Goal: Information Seeking & Learning: Learn about a topic

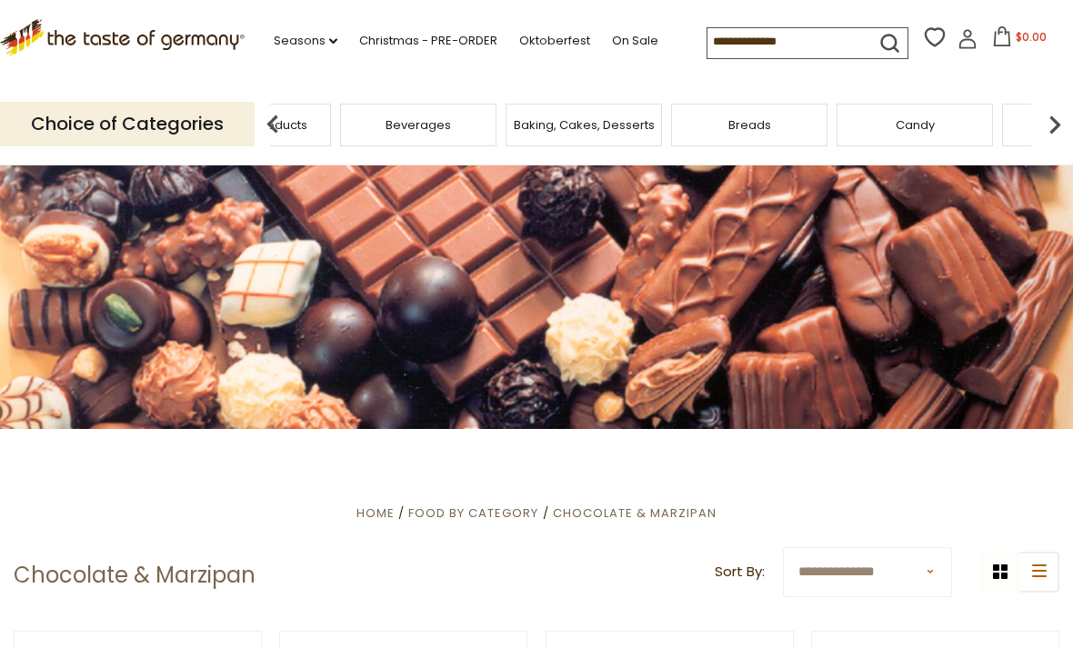
click at [160, 125] on span "Taste of Germany Collections" at bounding box center [88, 124] width 146 height 27
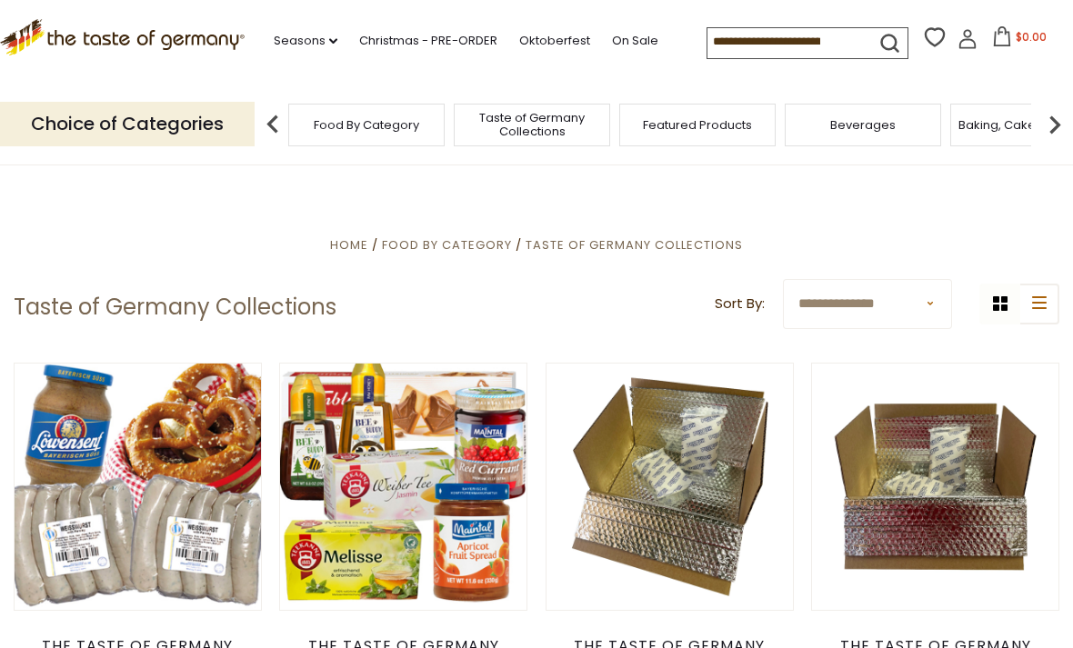
click at [546, 41] on link "Oktoberfest" at bounding box center [554, 41] width 71 height 20
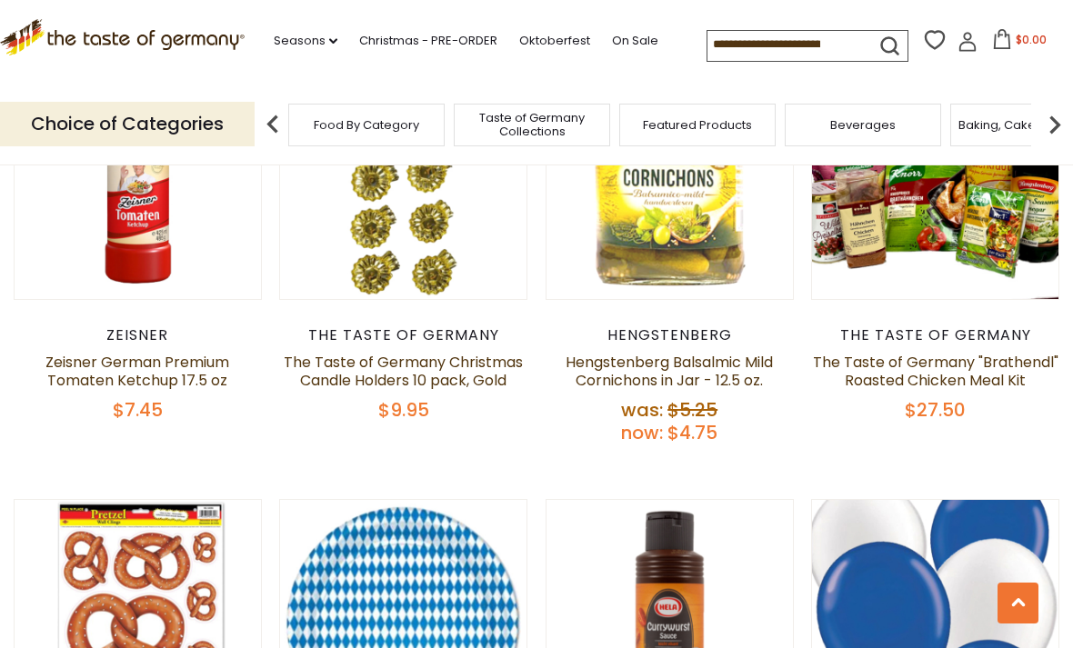
scroll to position [3188, 0]
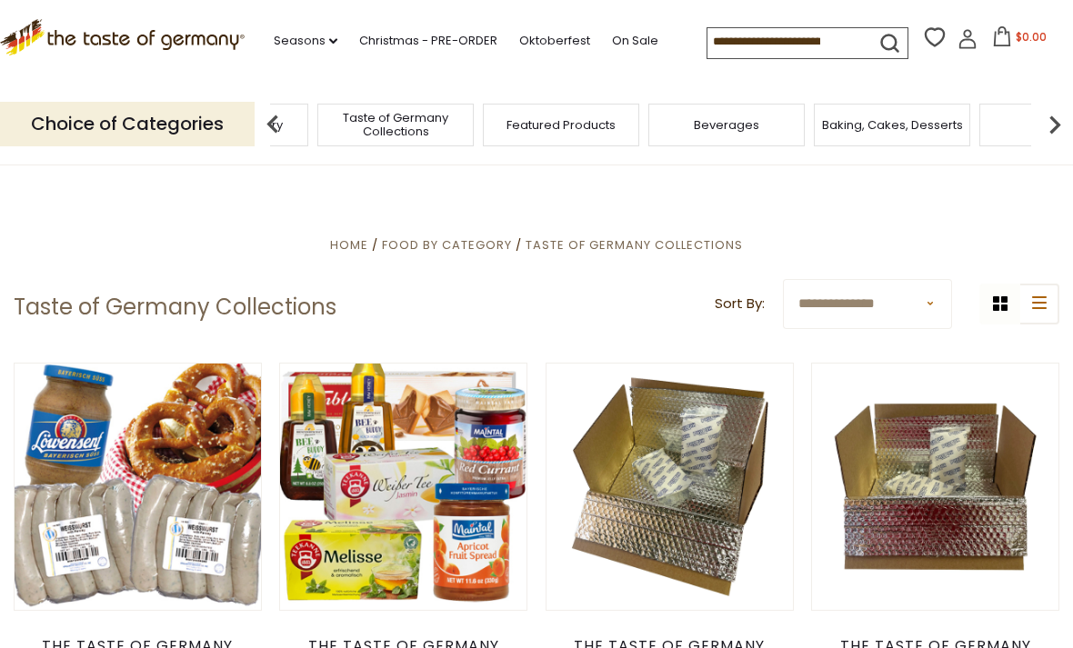
click at [1060, 124] on img at bounding box center [1055, 124] width 36 height 36
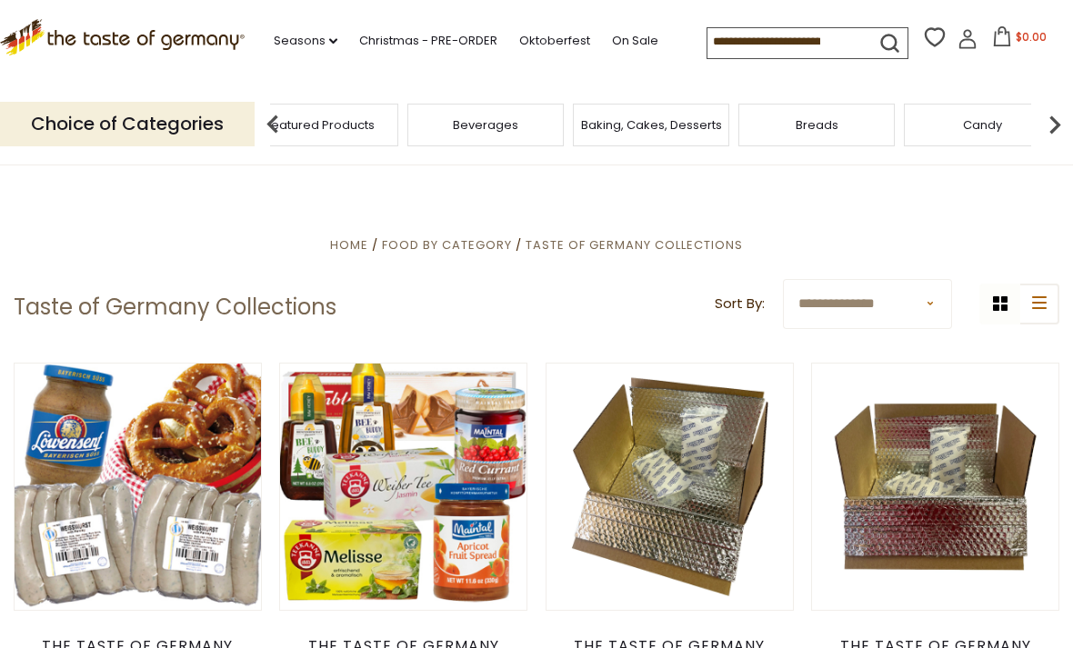
click at [1060, 121] on img at bounding box center [1055, 124] width 36 height 36
click at [1053, 126] on img at bounding box center [1055, 124] width 36 height 36
click at [1054, 130] on img at bounding box center [1055, 124] width 36 height 36
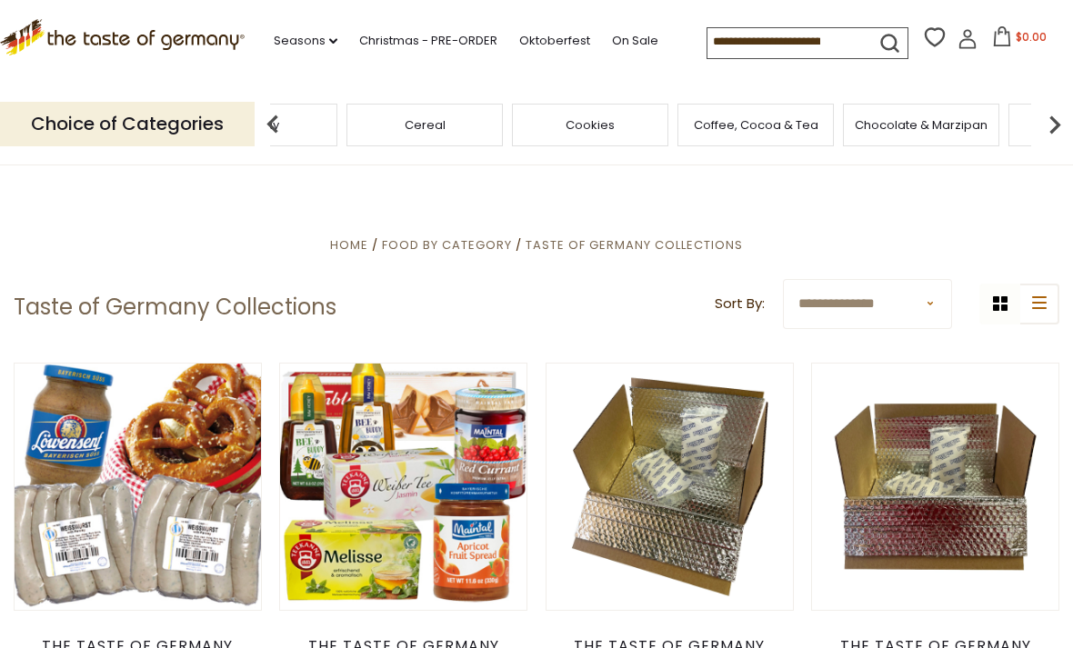
click at [1053, 130] on img at bounding box center [1055, 124] width 36 height 36
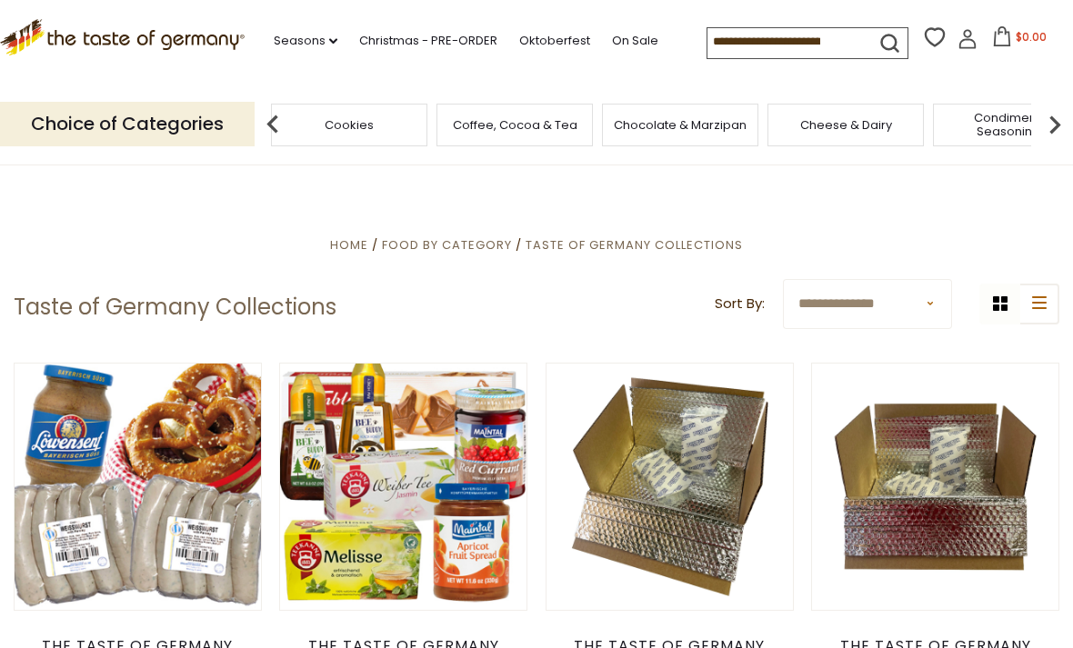
click at [933, 126] on div "Condiments, Seasonings" at bounding box center [1011, 125] width 156 height 43
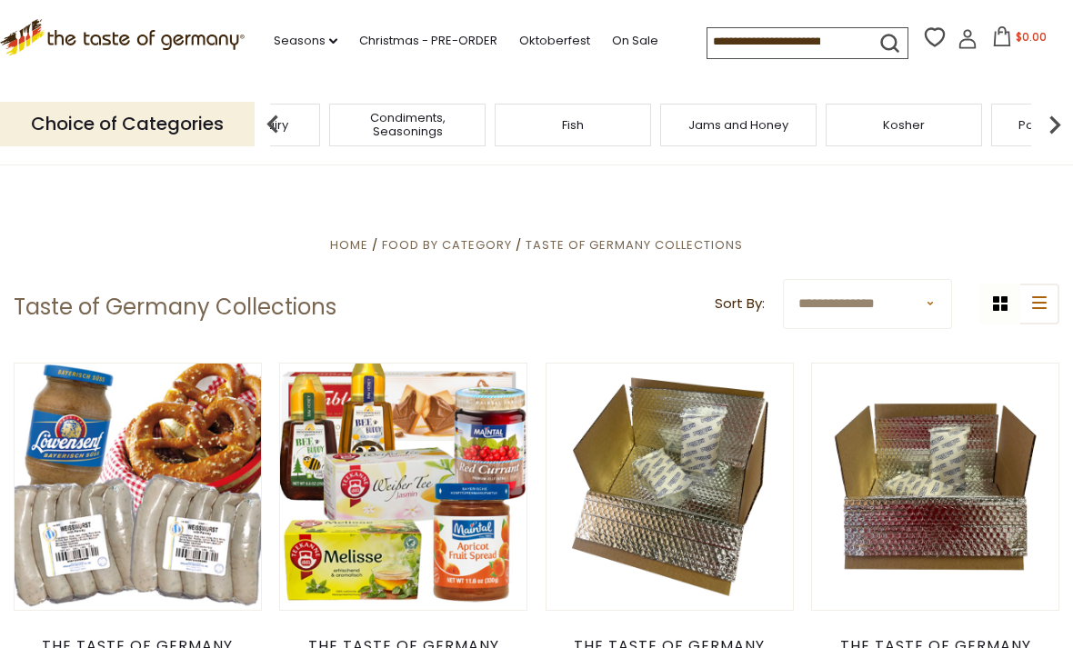
click at [269, 119] on img at bounding box center [273, 124] width 36 height 36
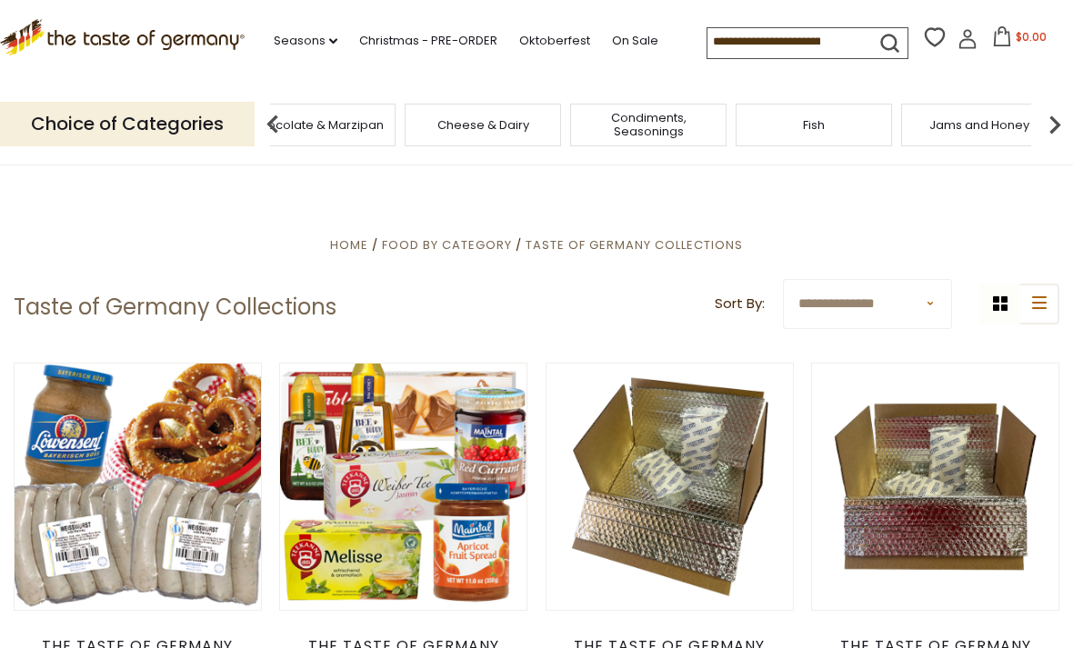
click at [268, 113] on img at bounding box center [273, 124] width 36 height 36
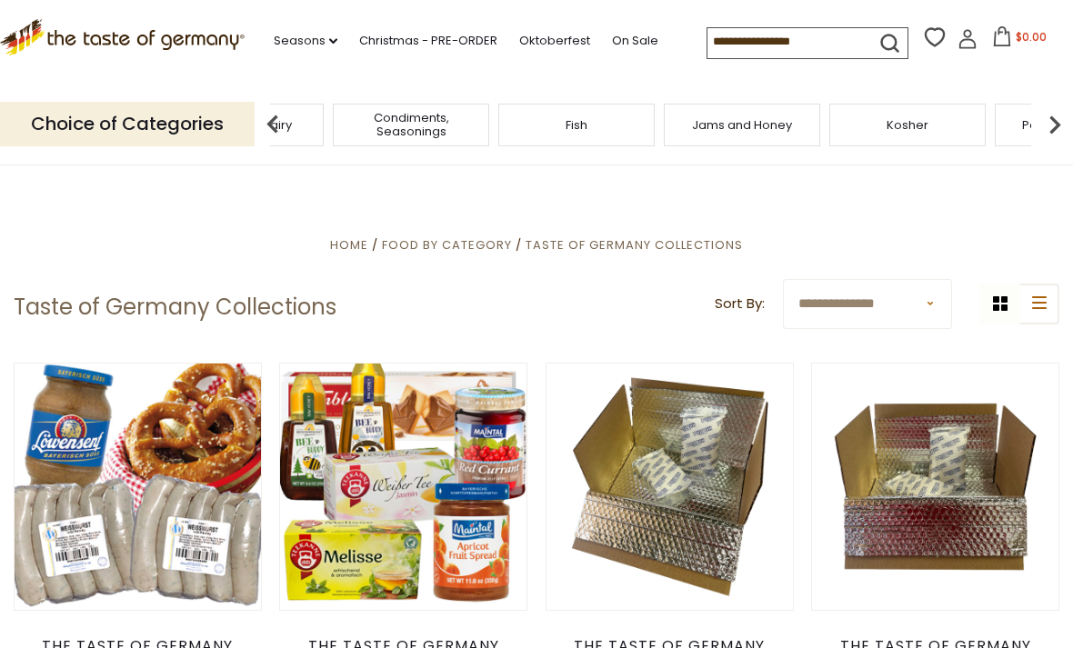
click at [324, 127] on div "Cheese & Dairy" at bounding box center [245, 125] width 156 height 43
click at [266, 118] on img at bounding box center [273, 124] width 36 height 36
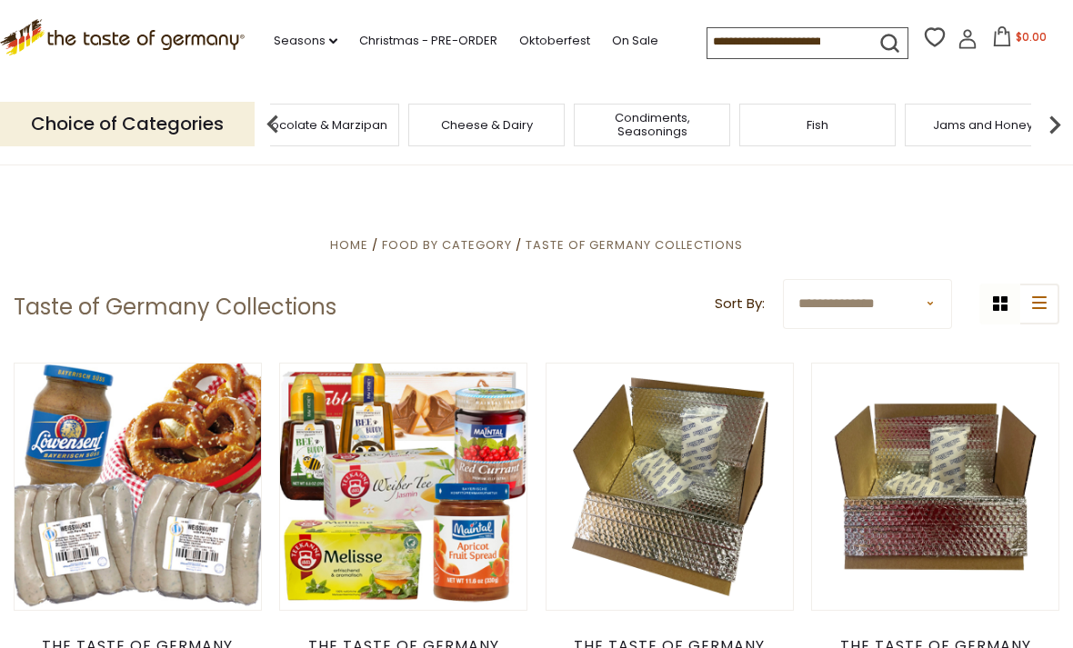
click at [261, 122] on img at bounding box center [273, 124] width 36 height 36
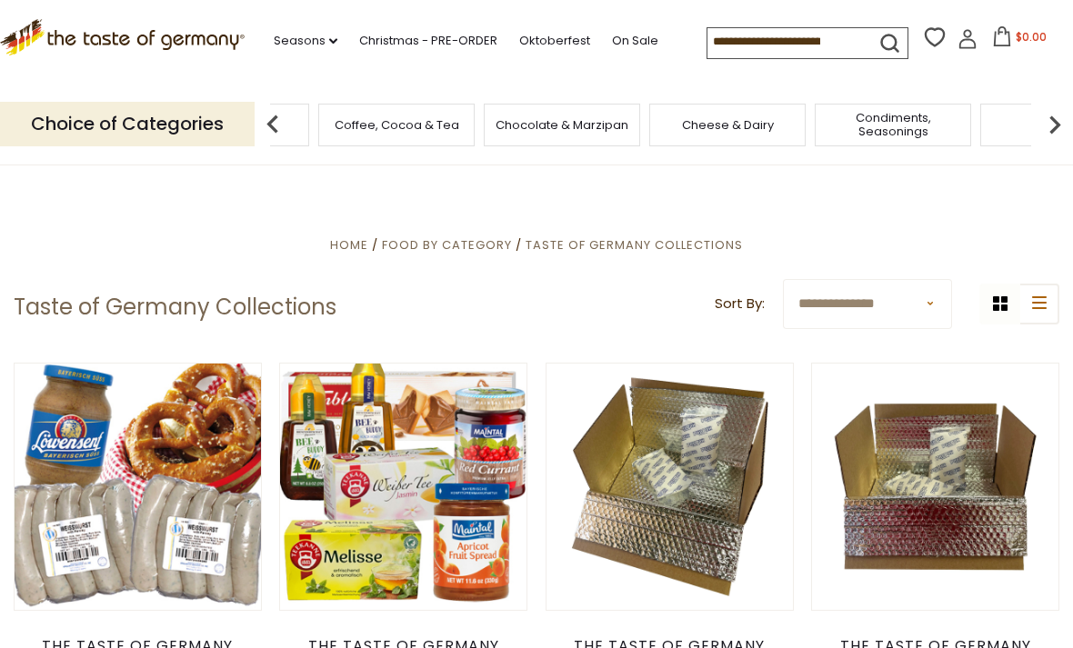
click at [682, 122] on span "Cheese & Dairy" at bounding box center [728, 125] width 92 height 14
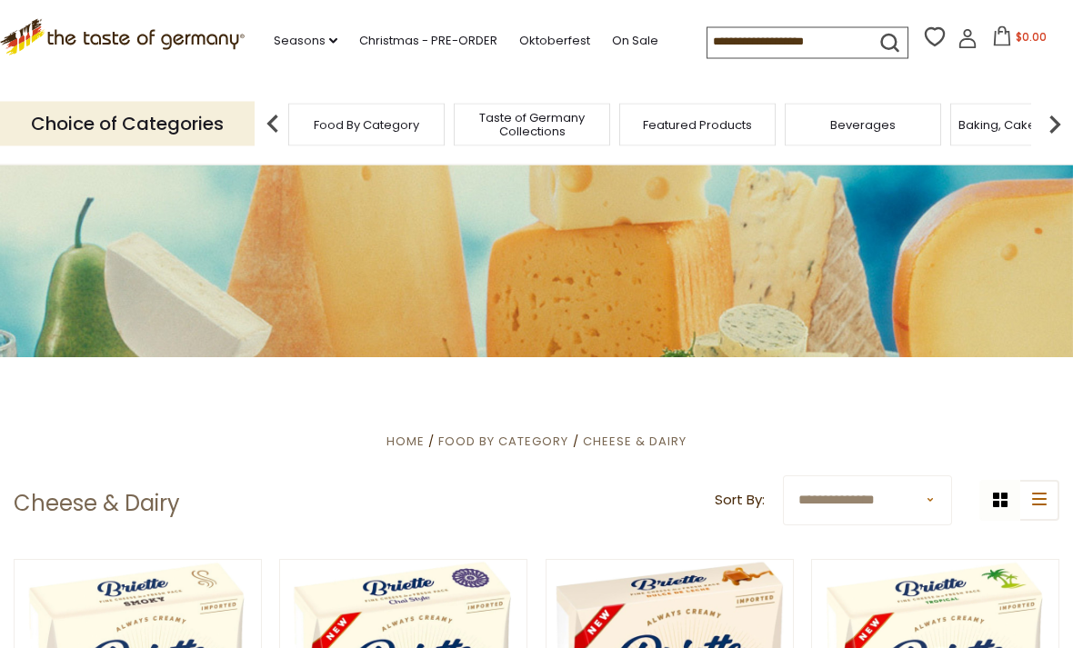
scroll to position [72, 0]
click at [1052, 121] on img at bounding box center [1055, 124] width 36 height 36
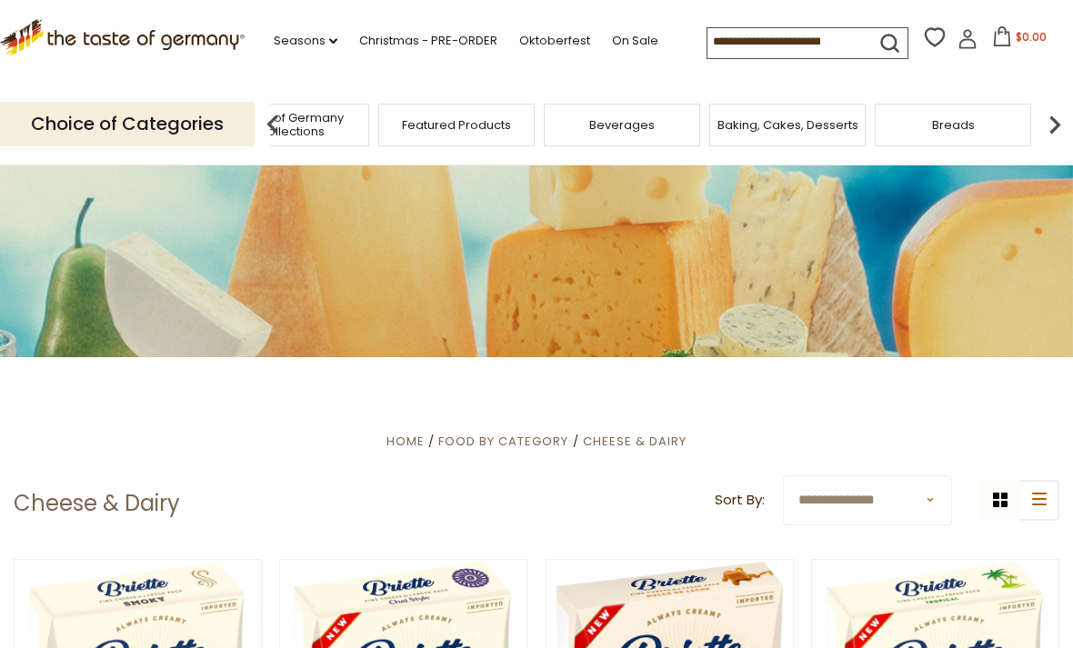
click at [1049, 123] on img at bounding box center [1055, 124] width 36 height 36
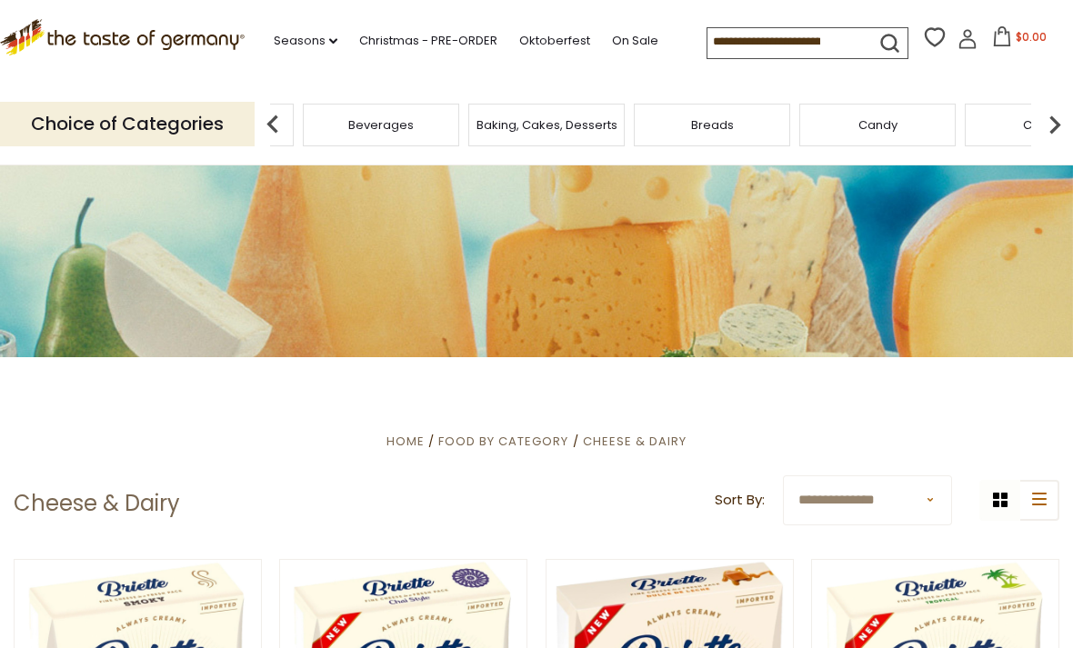
click at [1050, 131] on img at bounding box center [1055, 124] width 36 height 36
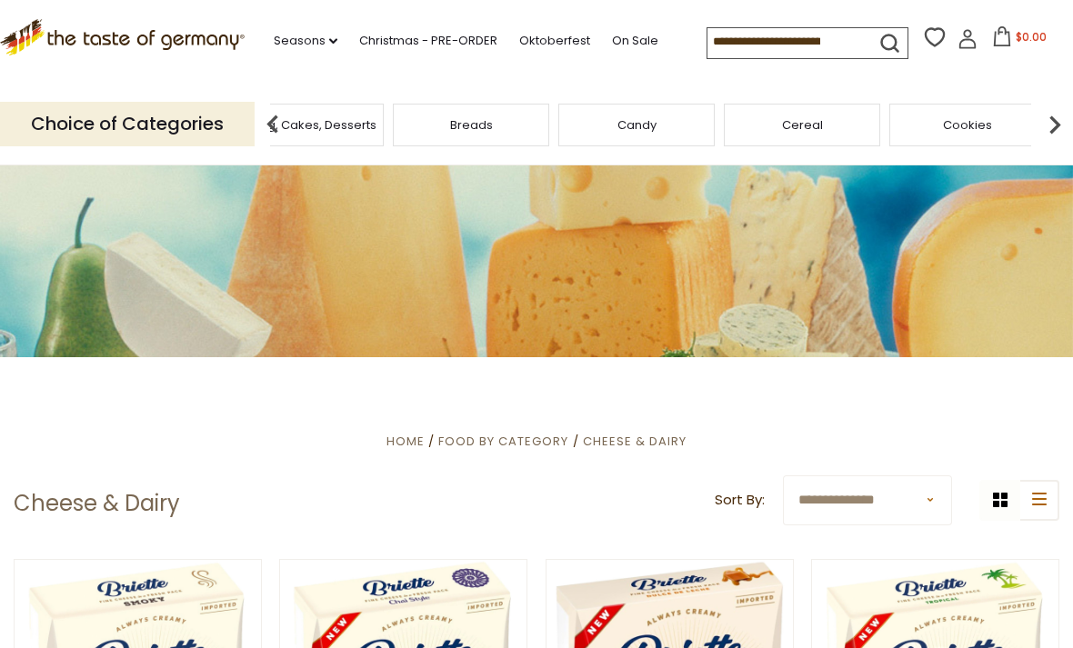
click at [1062, 128] on img at bounding box center [1055, 124] width 36 height 36
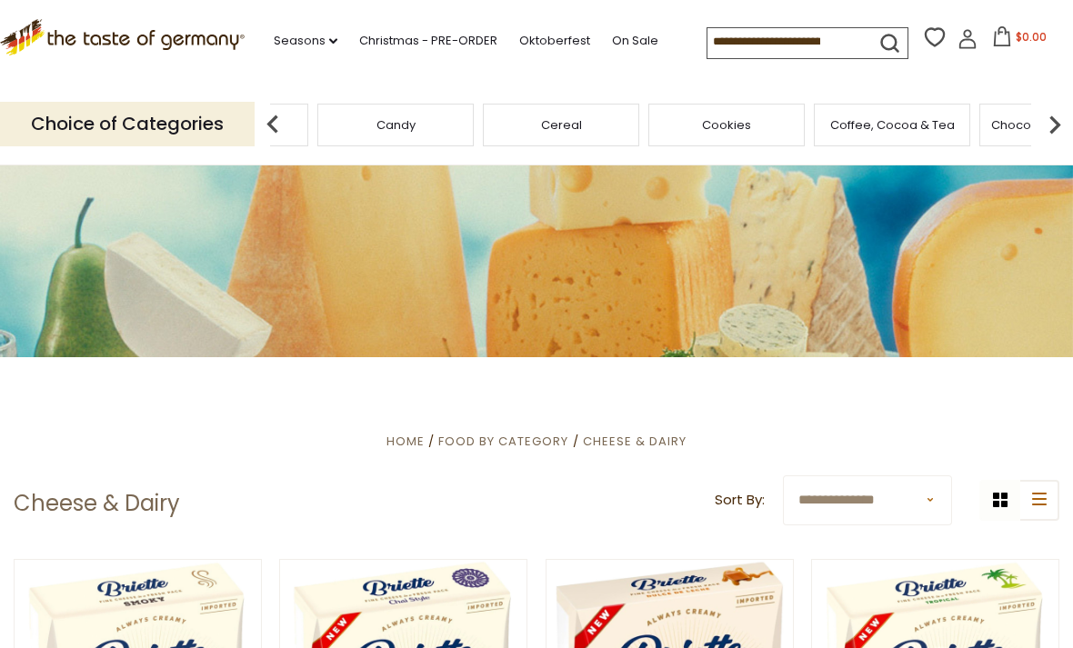
click at [1063, 124] on img at bounding box center [1055, 124] width 36 height 36
click at [1063, 126] on img at bounding box center [1055, 124] width 36 height 36
click at [696, 123] on span "Cheese & Dairy" at bounding box center [742, 125] width 92 height 14
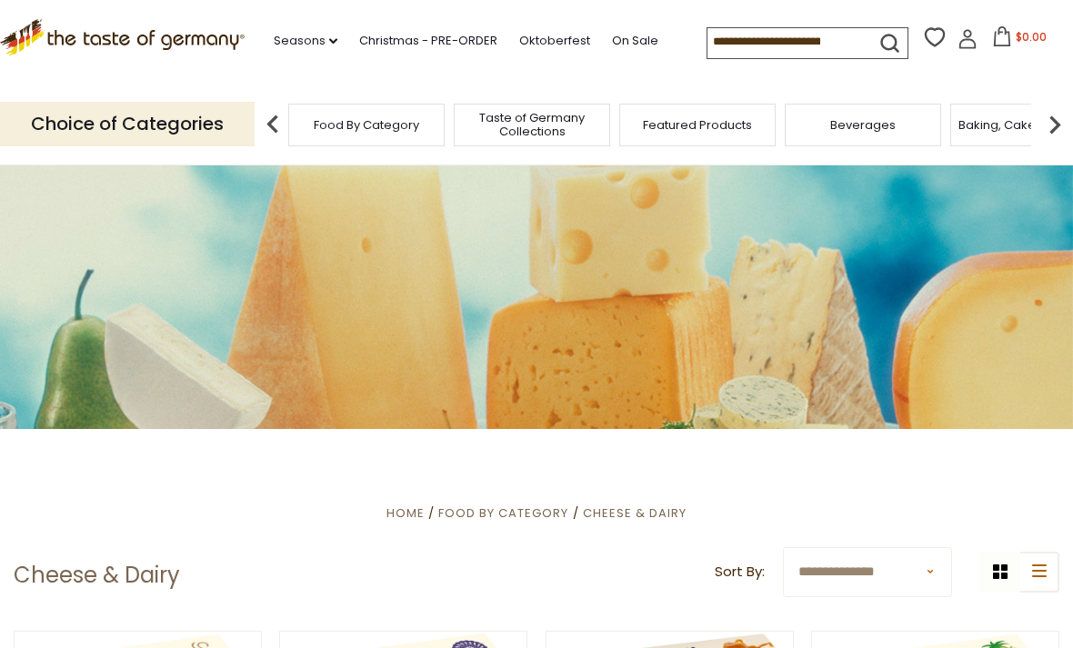
click at [267, 119] on img at bounding box center [273, 124] width 36 height 36
click at [275, 115] on img at bounding box center [273, 124] width 36 height 36
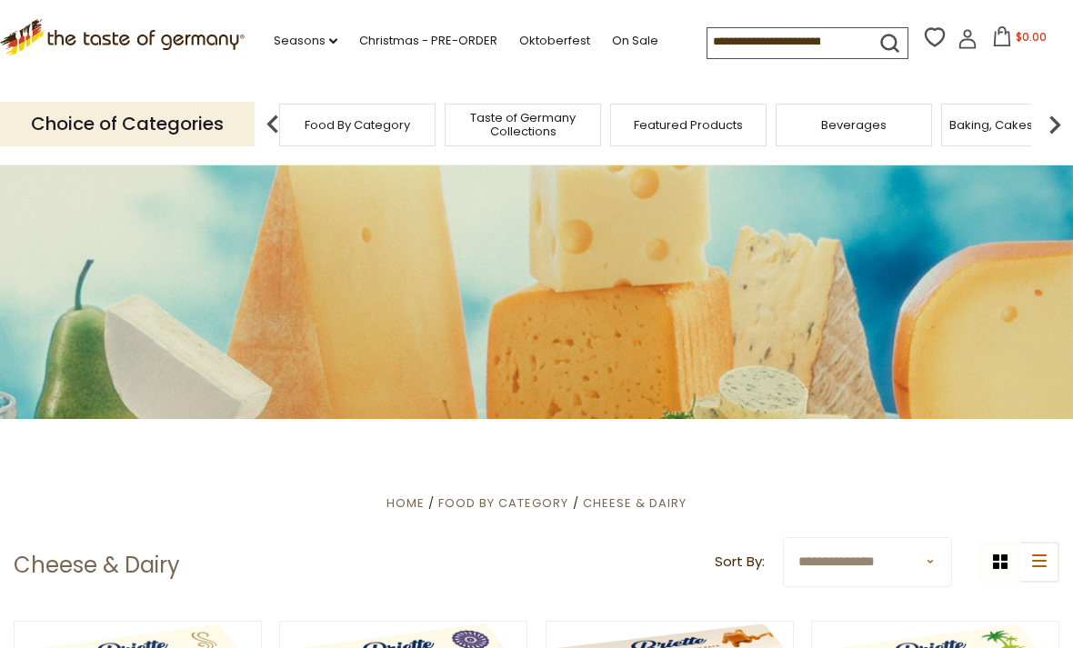
click at [1049, 126] on img at bounding box center [1055, 124] width 36 height 36
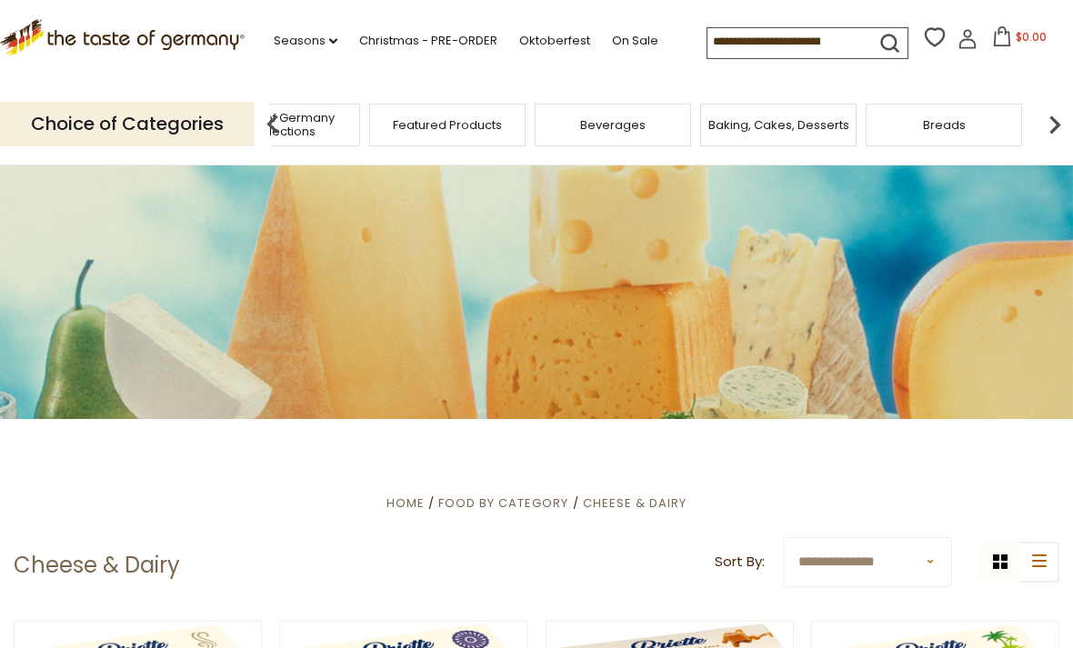
click at [1060, 123] on img at bounding box center [1055, 124] width 36 height 36
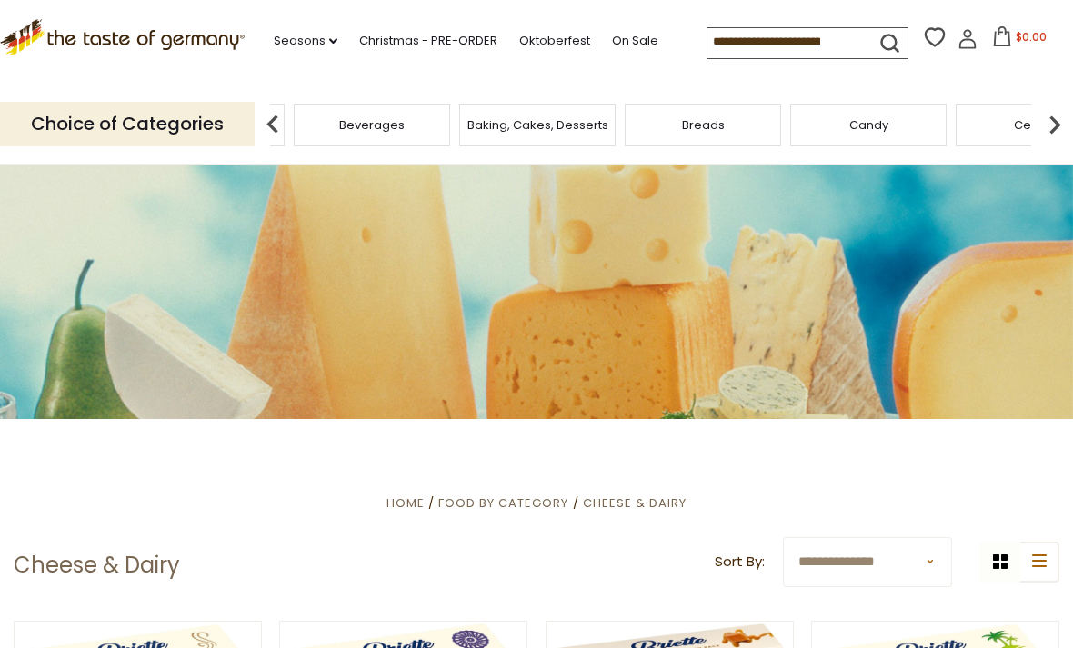
click at [1053, 134] on img at bounding box center [1055, 124] width 36 height 36
click at [1054, 126] on img at bounding box center [1055, 124] width 36 height 36
click at [1050, 126] on img at bounding box center [1055, 124] width 36 height 36
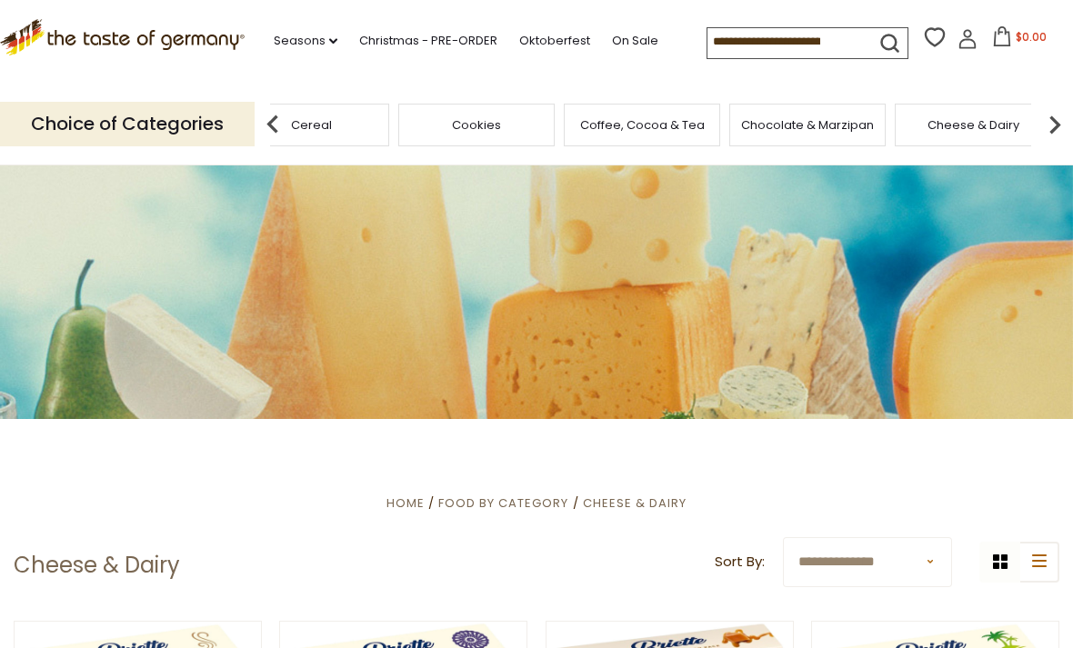
click at [1050, 125] on img at bounding box center [1055, 124] width 36 height 36
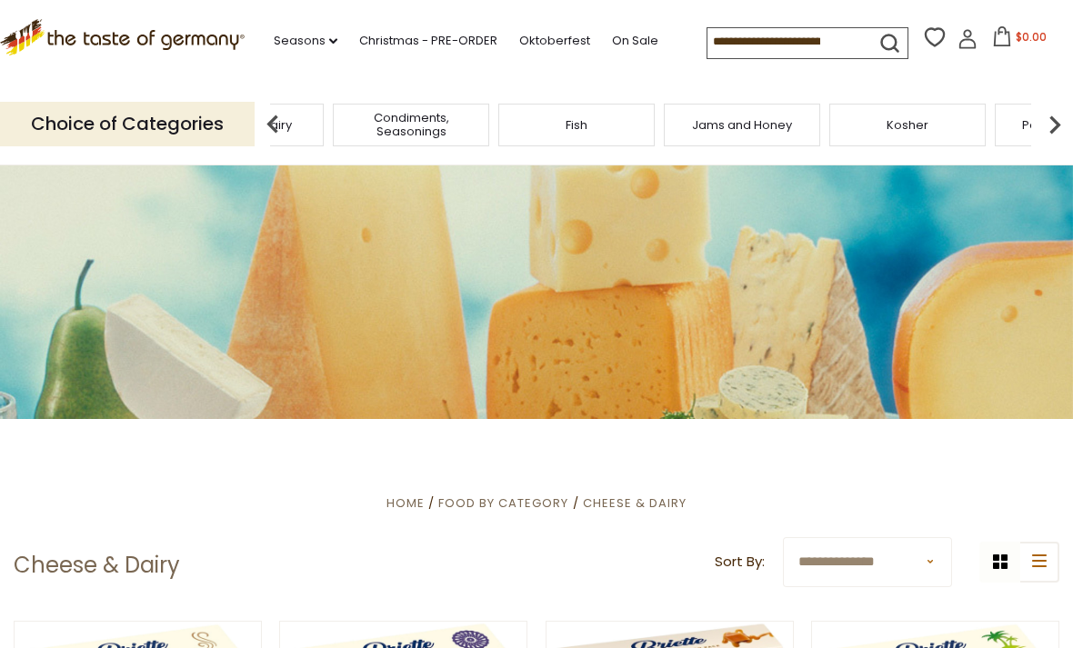
click at [292, 118] on span "Cheese & Dairy" at bounding box center [246, 125] width 92 height 14
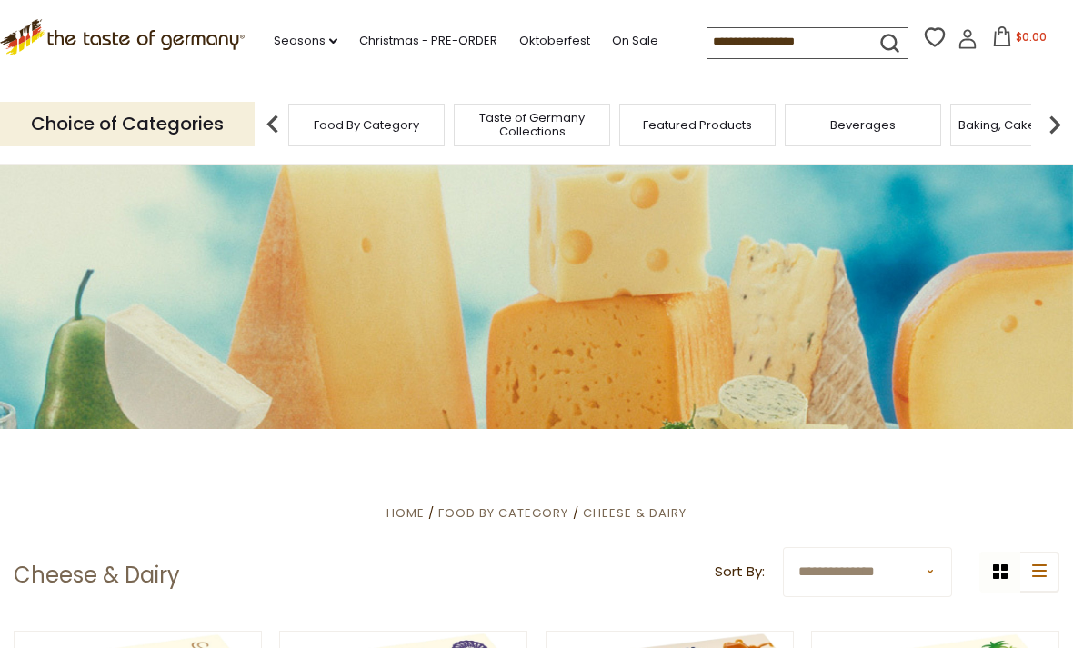
click at [272, 120] on img at bounding box center [273, 124] width 36 height 36
click at [276, 111] on img at bounding box center [273, 124] width 36 height 36
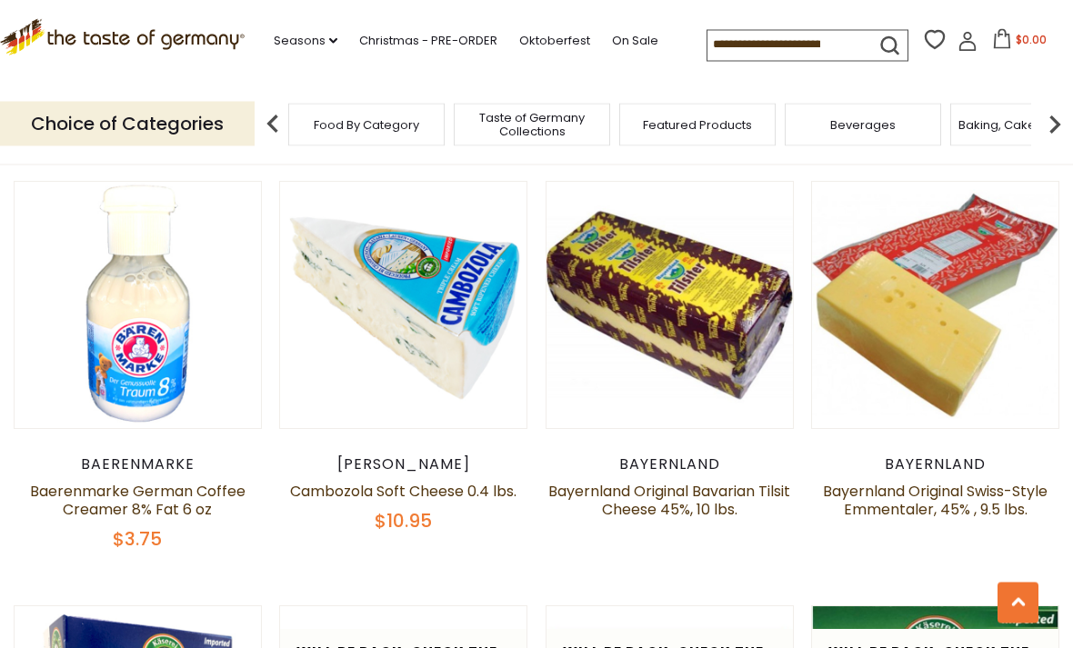
scroll to position [1331, 0]
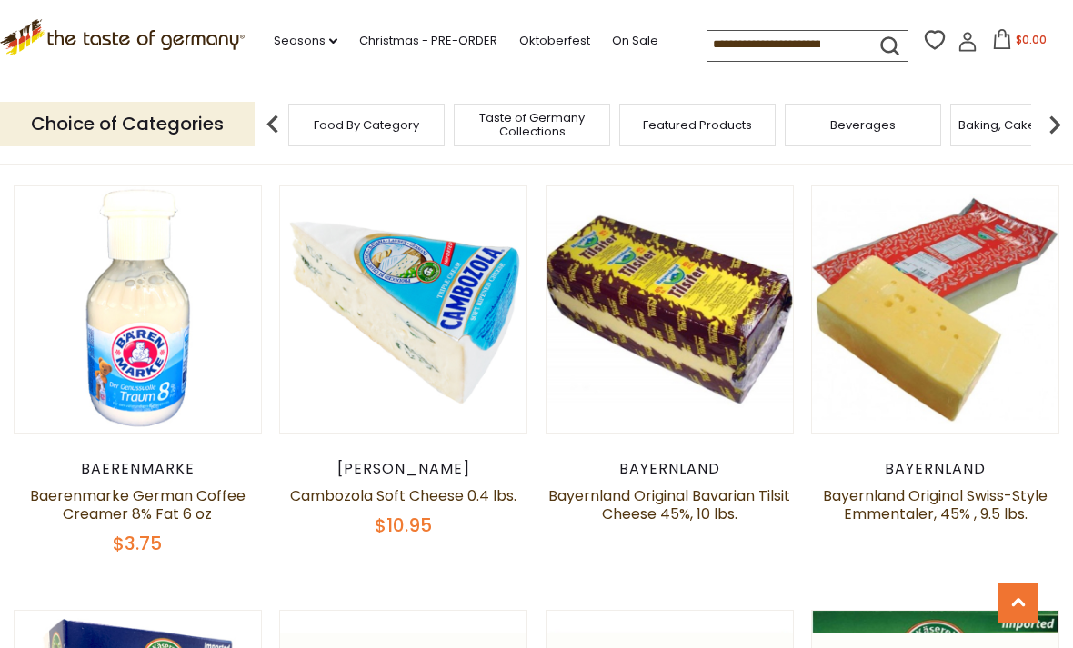
click at [708, 42] on input at bounding box center [785, 43] width 154 height 25
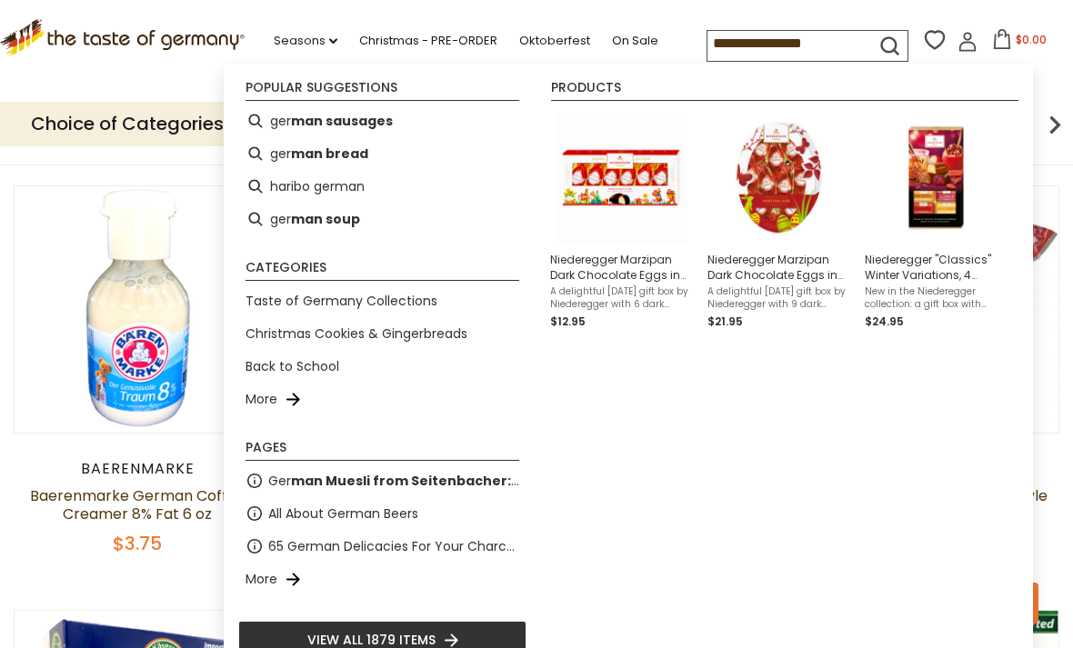
type input "**********"
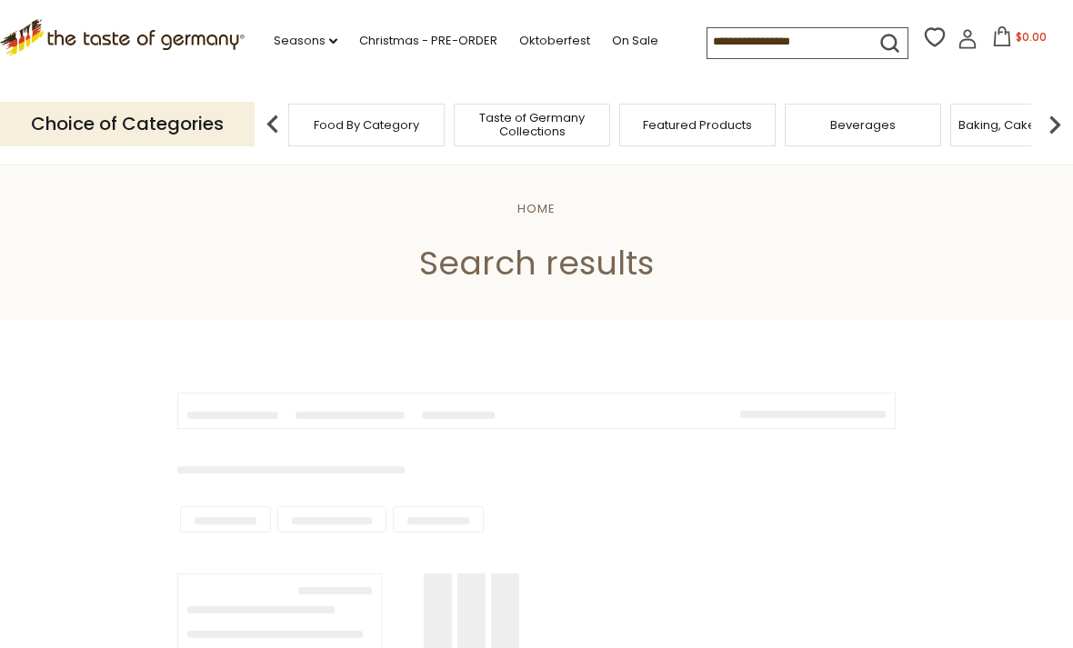
type input "**********"
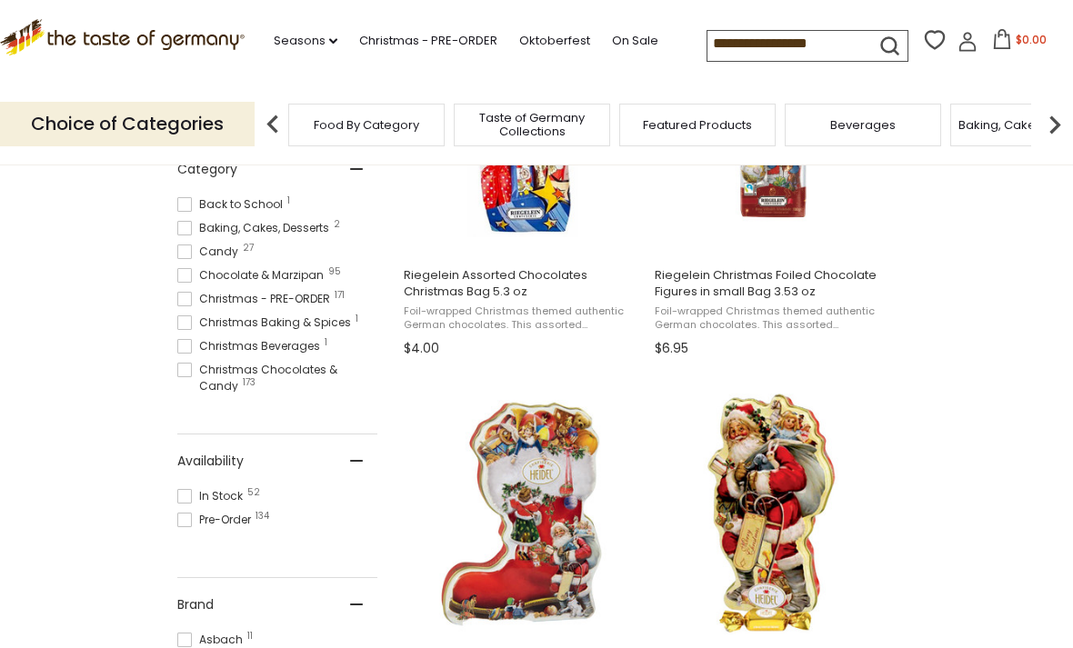
scroll to position [523, 0]
click at [189, 279] on span at bounding box center [184, 274] width 15 height 15
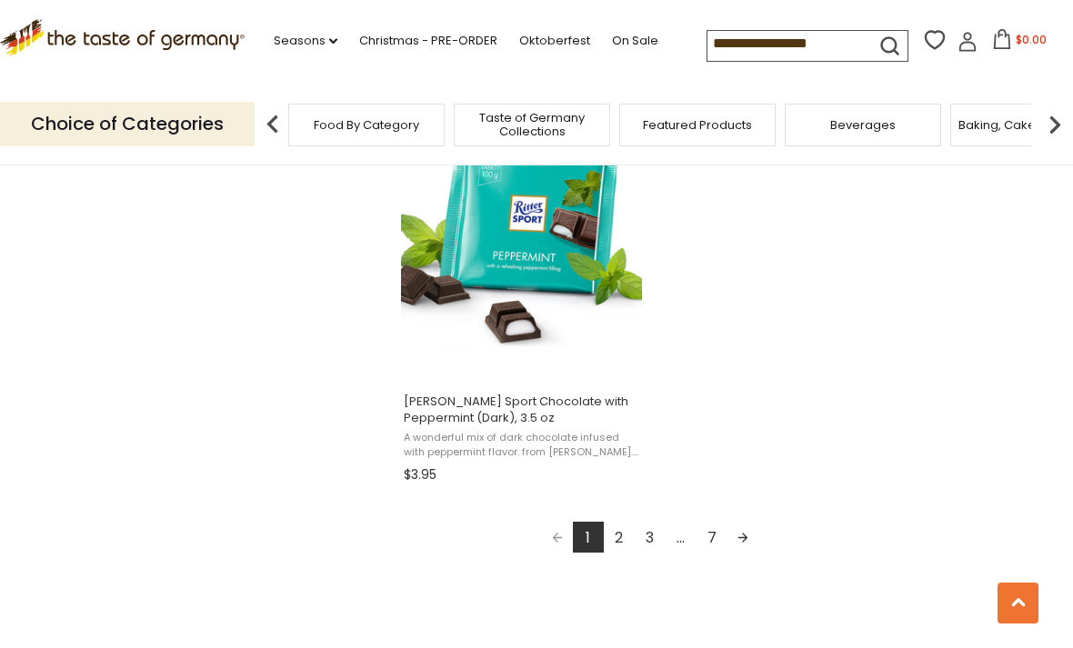
scroll to position [3175, 0]
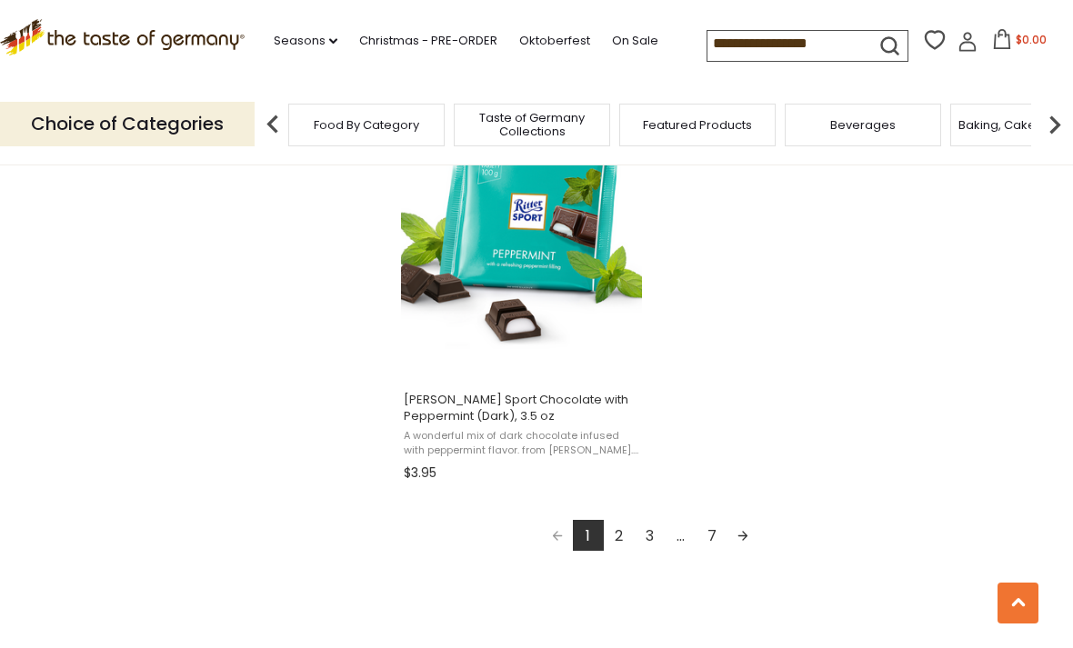
click at [619, 541] on link "2" at bounding box center [619, 535] width 31 height 31
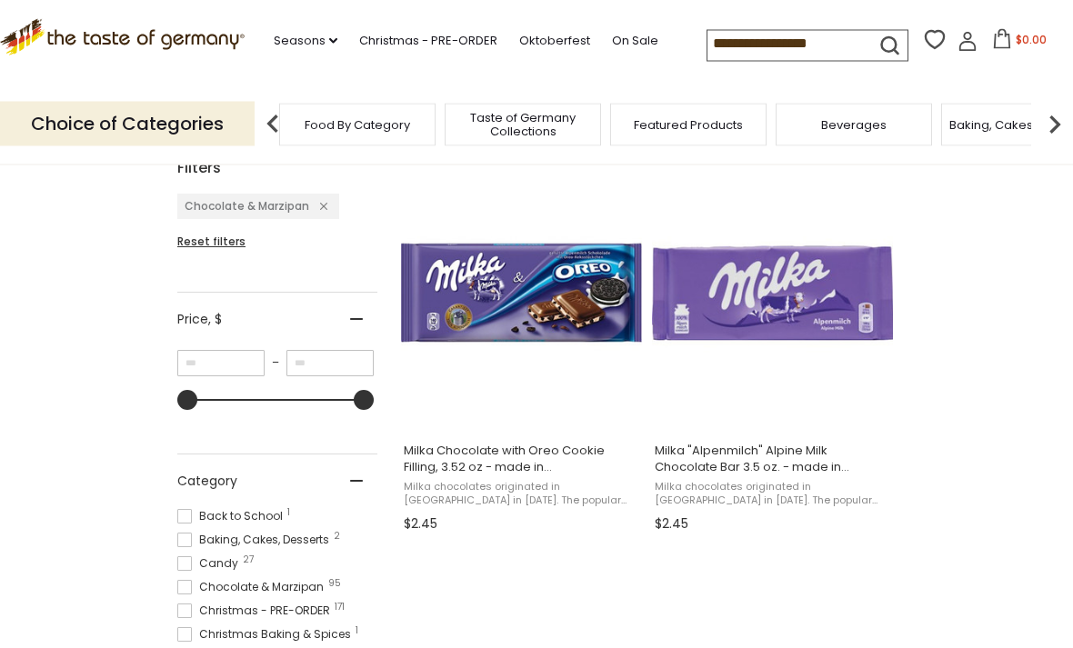
scroll to position [323, 0]
